Goal: Task Accomplishment & Management: Manage account settings

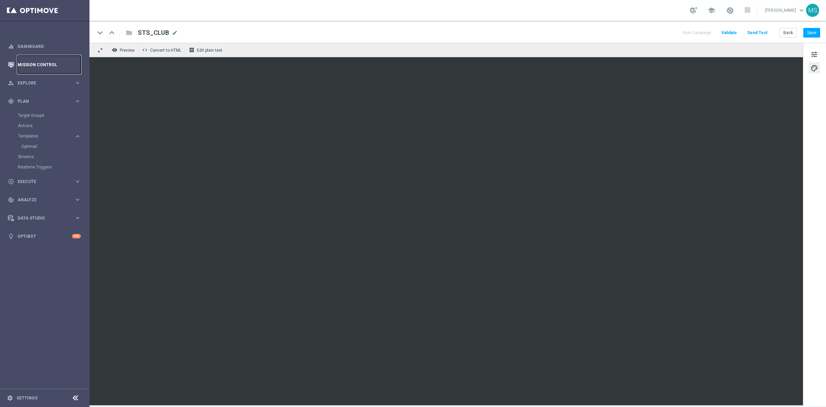
click at [24, 68] on link "Mission Control" at bounding box center [49, 64] width 63 height 18
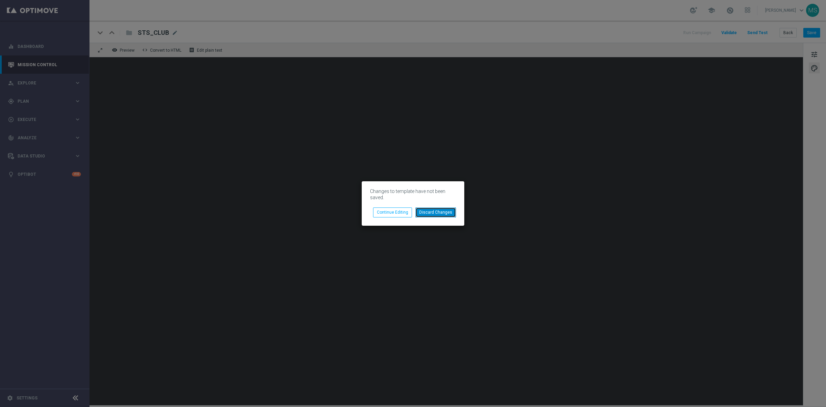
click at [444, 214] on button "Discard Changes" at bounding box center [435, 212] width 41 height 10
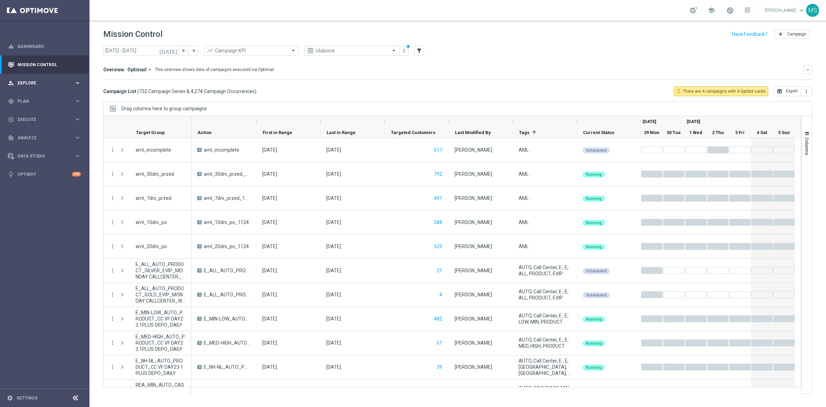
click at [37, 75] on div "person_search Explore keyboard_arrow_right" at bounding box center [44, 83] width 89 height 18
click at [50, 189] on div "gps_fixed Plan keyboard_arrow_right" at bounding box center [44, 184] width 89 height 18
click at [41, 114] on link "Target Groups" at bounding box center [45, 116] width 54 height 6
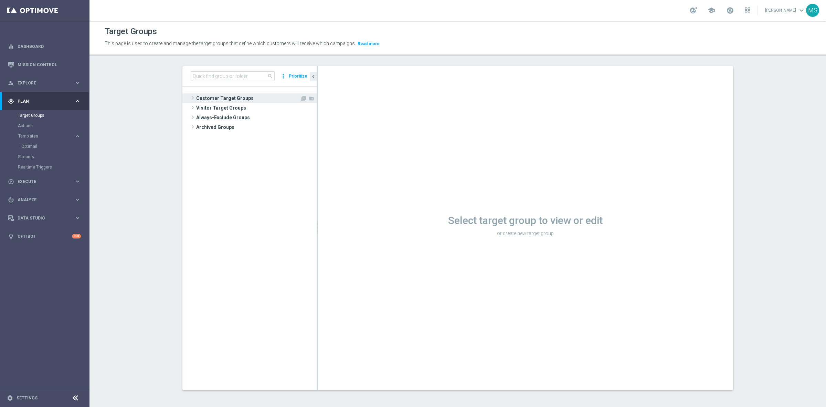
click at [220, 101] on span "Customer Target Groups" at bounding box center [248, 98] width 104 height 10
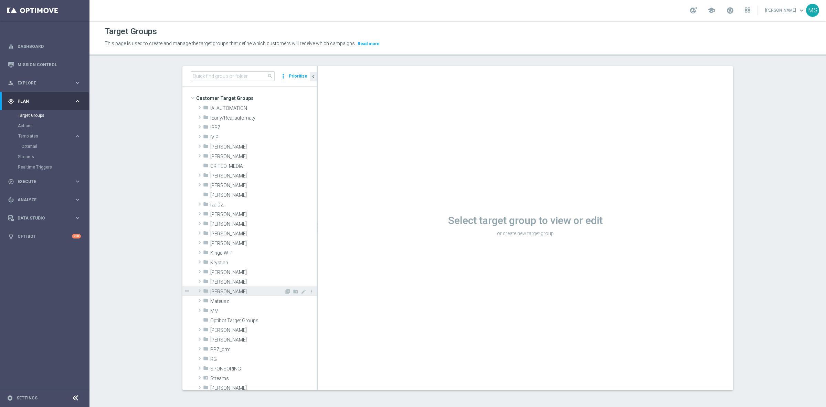
click at [240, 292] on span "[PERSON_NAME]" at bounding box center [247, 291] width 74 height 6
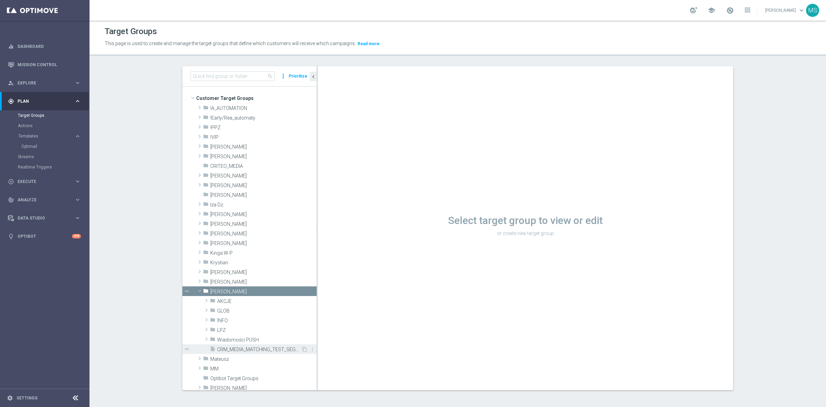
click at [246, 351] on span "CRM_MEDIA_MATCHING_TEST_SEGMENT_V4" at bounding box center [259, 349] width 84 height 6
